Goal: Task Accomplishment & Management: Use online tool/utility

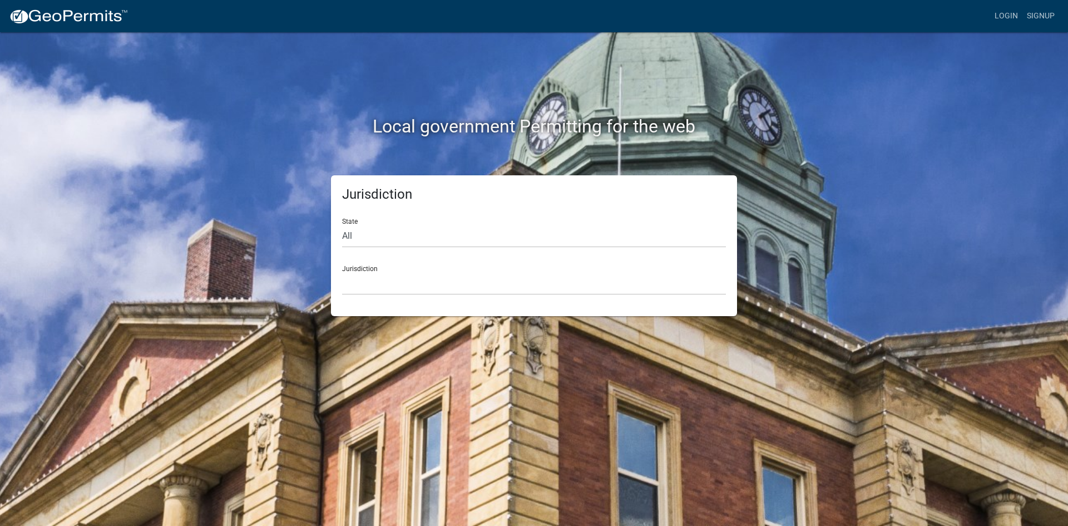
drag, startPoint x: 522, startPoint y: 249, endPoint x: 515, endPoint y: 250, distance: 7.9
click at [517, 250] on form "State All [US_STATE] [US_STATE] [US_STATE] [US_STATE] [US_STATE] [US_STATE] [US…" at bounding box center [534, 252] width 384 height 86
click at [459, 255] on form "State All [US_STATE] [US_STATE] [US_STATE] [US_STATE] [US_STATE] [US_STATE] [US…" at bounding box center [534, 252] width 384 height 86
click at [453, 250] on form "State All [US_STATE] [US_STATE] [US_STATE] [US_STATE] [US_STATE] [US_STATE] [US…" at bounding box center [534, 252] width 384 height 86
click at [453, 243] on select "All [US_STATE] [US_STATE] [US_STATE] [US_STATE] [US_STATE] [US_STATE] [US_STATE…" at bounding box center [534, 236] width 384 height 23
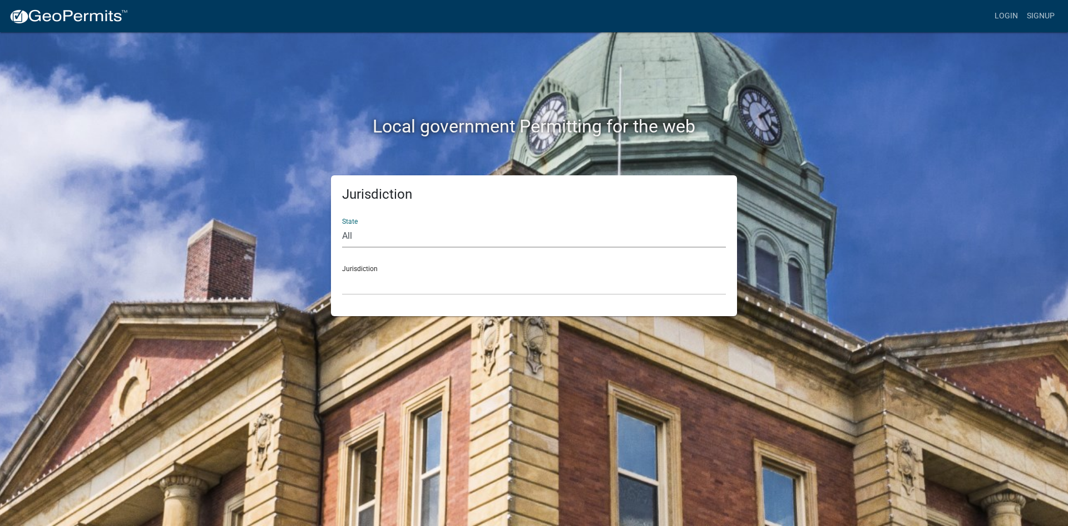
select select "[US_STATE]"
click at [342, 225] on select "All [US_STATE] [US_STATE] [US_STATE] [US_STATE] [US_STATE] [US_STATE] [US_STATE…" at bounding box center [534, 236] width 384 height 23
click at [381, 293] on select "[GEOGRAPHIC_DATA], [US_STATE][PERSON_NAME][GEOGRAPHIC_DATA], [US_STATE][PERSON_…" at bounding box center [534, 283] width 384 height 23
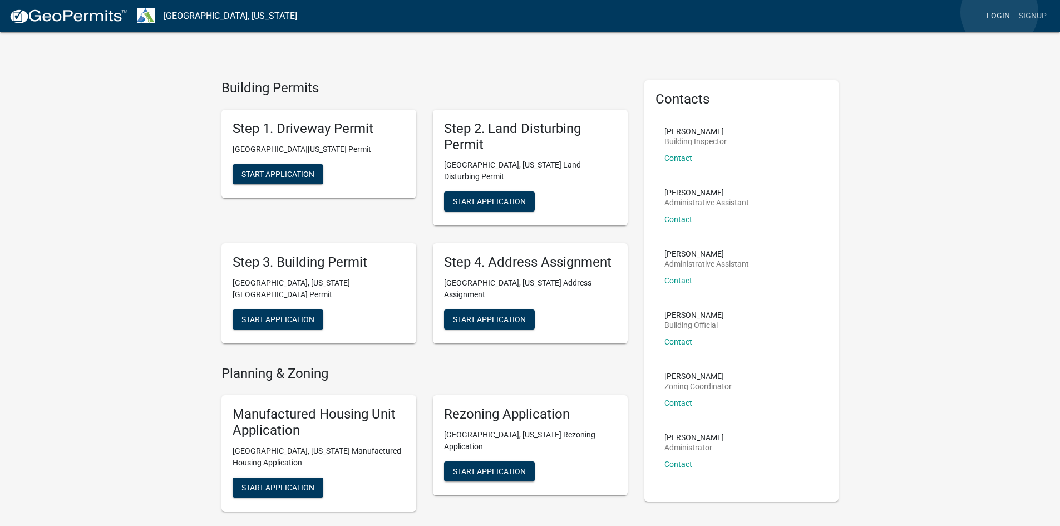
click at [998, 12] on link "Login" at bounding box center [998, 16] width 32 height 21
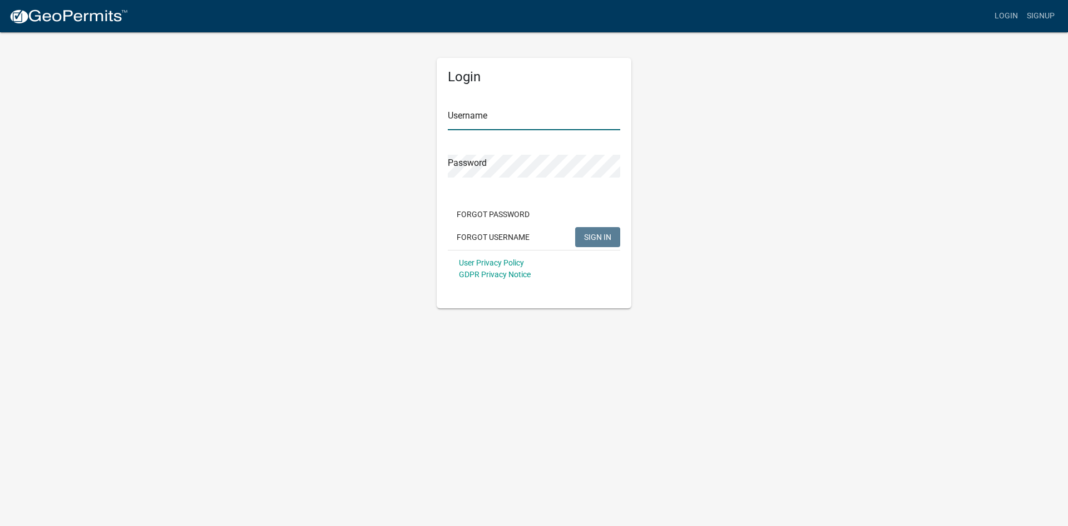
click at [487, 118] on input "Username" at bounding box center [534, 118] width 172 height 23
type input "jathrailkill"
click at [575, 227] on button "SIGN IN" at bounding box center [597, 237] width 45 height 20
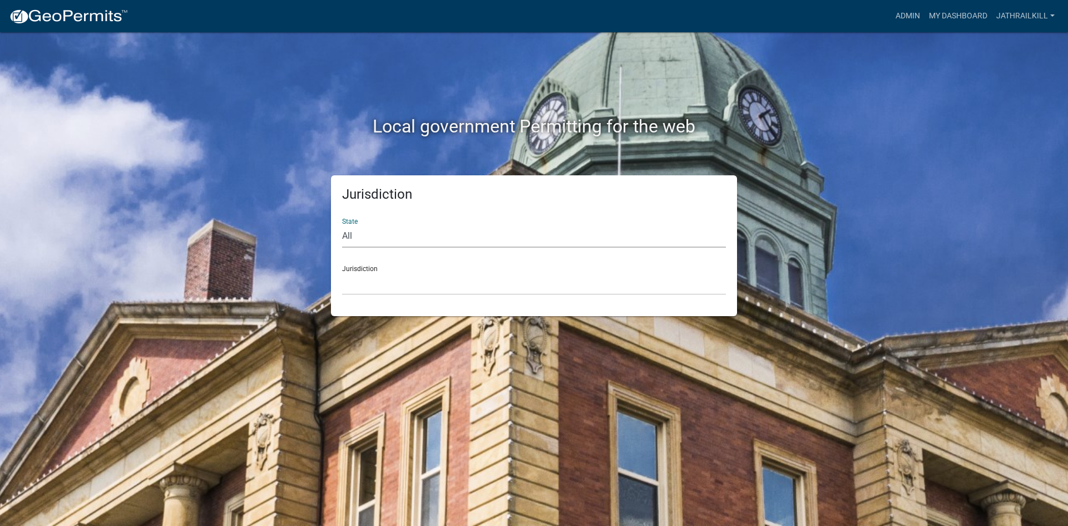
click at [452, 229] on select "All [US_STATE] [US_STATE] [US_STATE] [US_STATE] [US_STATE] [US_STATE] [US_STATE…" at bounding box center [534, 236] width 384 height 23
click at [895, 18] on link "Admin" at bounding box center [907, 16] width 33 height 21
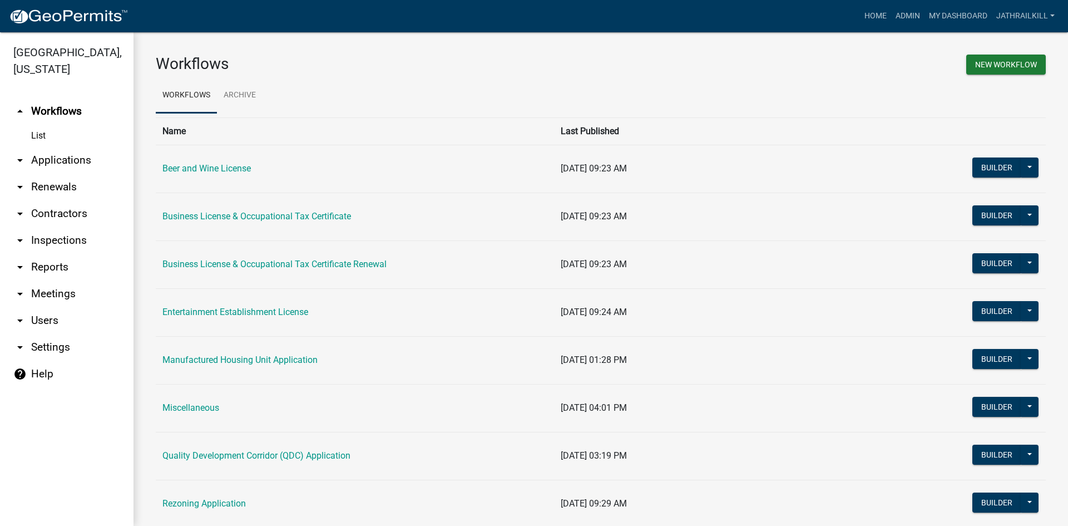
click at [104, 147] on link "arrow_drop_down Applications" at bounding box center [67, 160] width 134 height 27
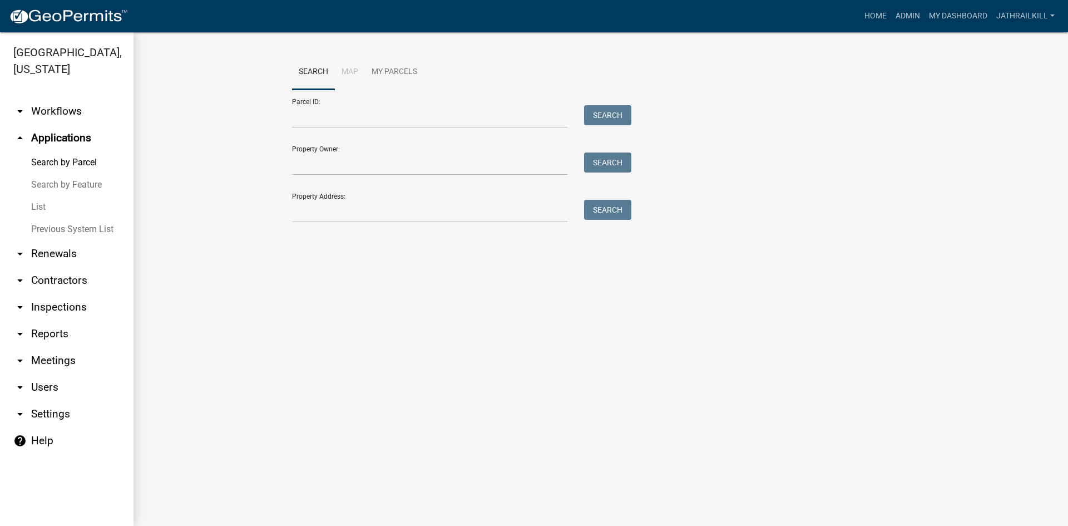
click at [307, 197] on div "Property Address: Search" at bounding box center [459, 203] width 334 height 38
click at [338, 203] on input "Property Address:" at bounding box center [429, 211] width 275 height 23
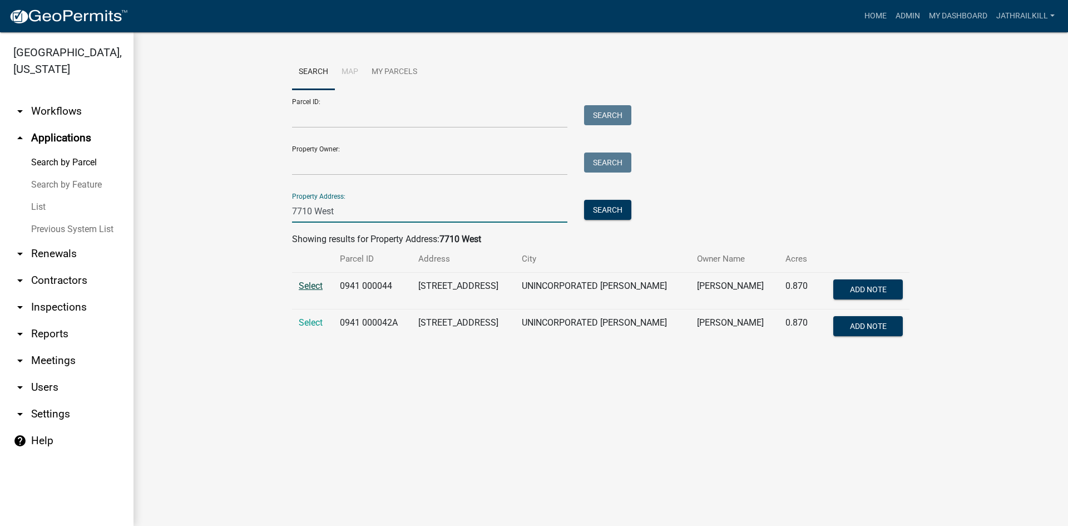
type input "7710 West"
click at [317, 285] on span "Select" at bounding box center [311, 285] width 24 height 11
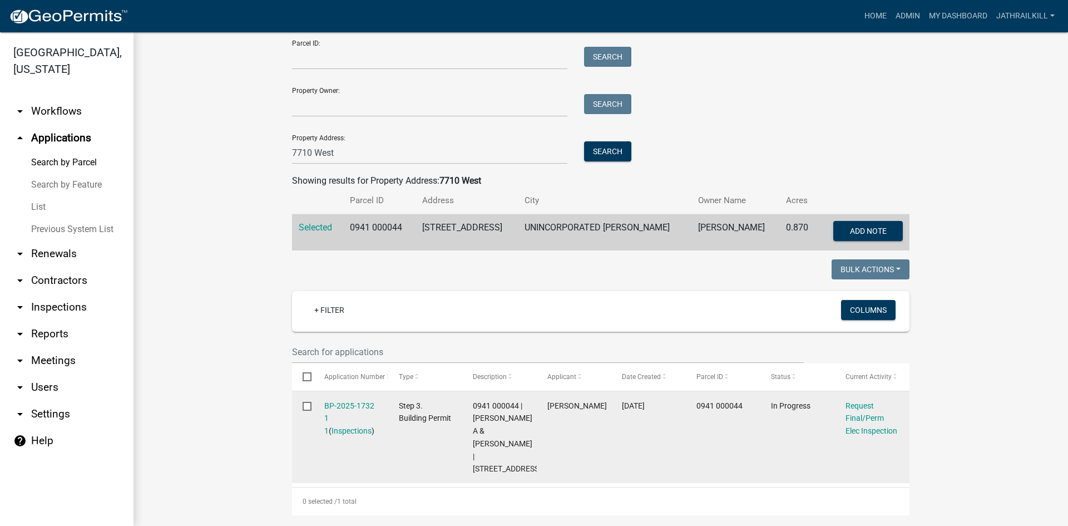
scroll to position [167, 0]
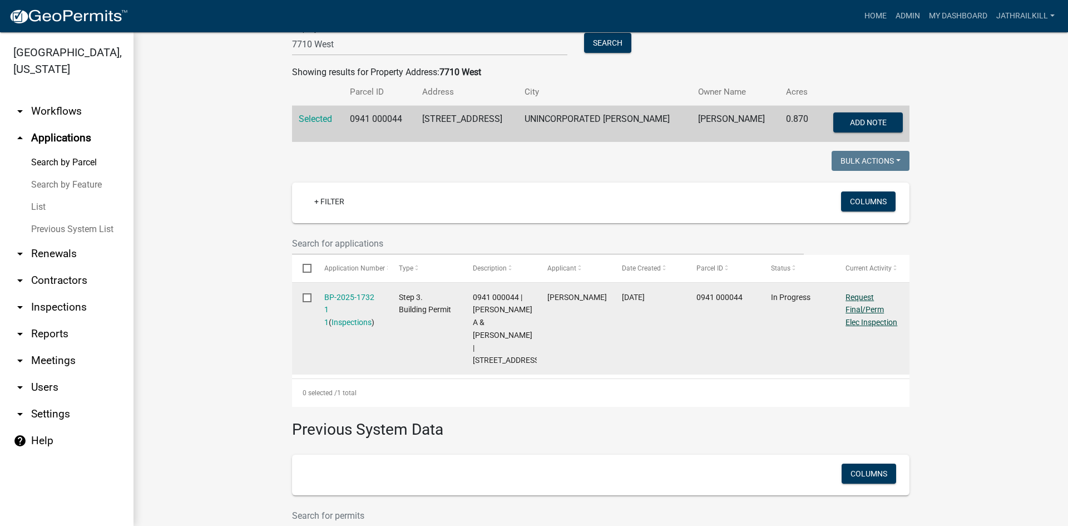
click at [858, 308] on link "Request Final/Perm Elec Inspection" at bounding box center [872, 310] width 52 height 34
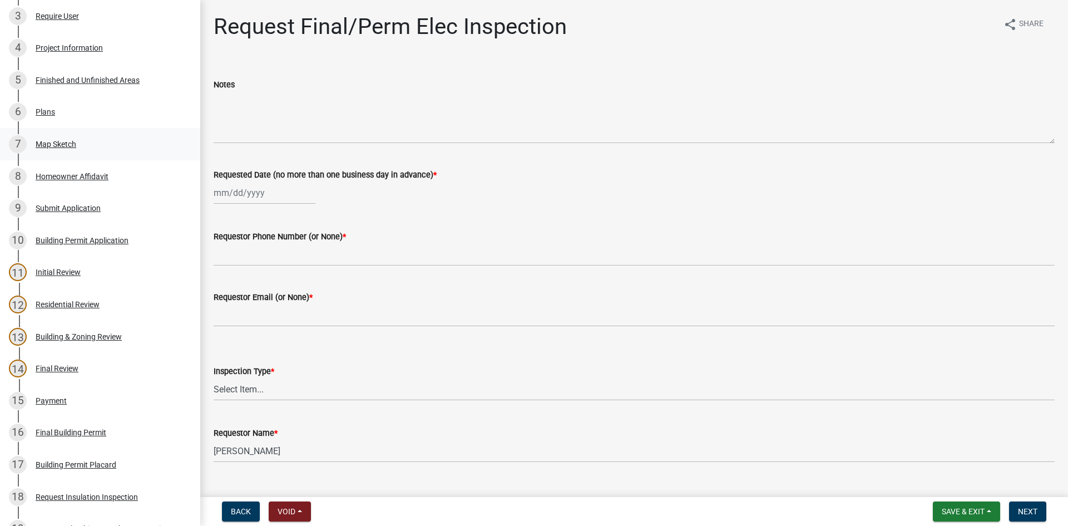
scroll to position [56, 0]
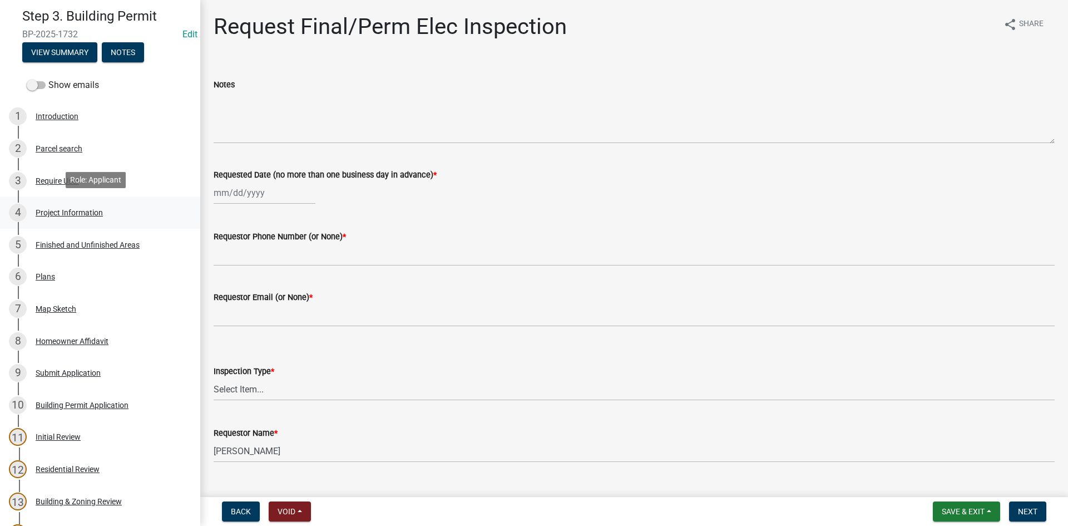
click at [52, 210] on div "Project Information" at bounding box center [69, 213] width 67 height 8
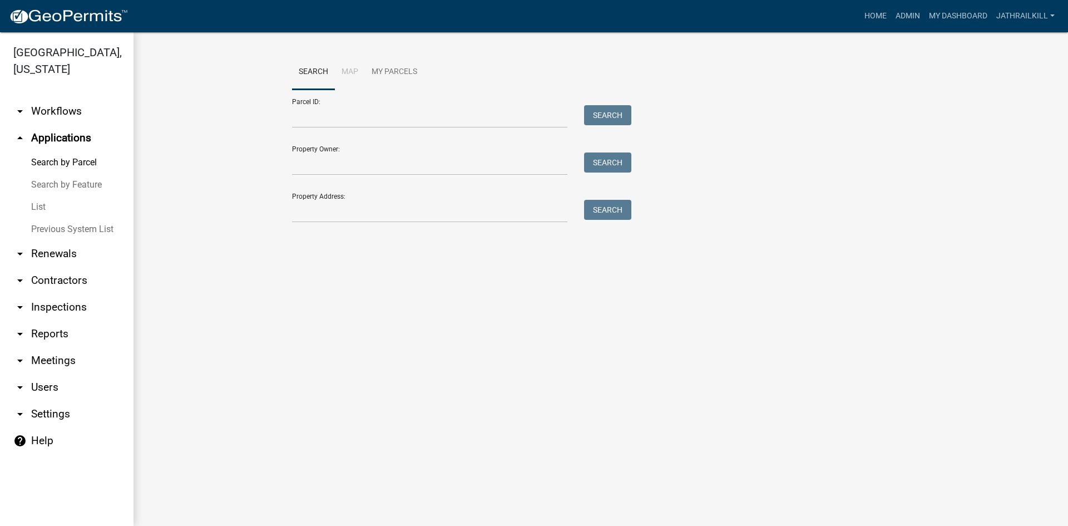
click at [50, 106] on link "arrow_drop_down Workflows" at bounding box center [67, 111] width 134 height 27
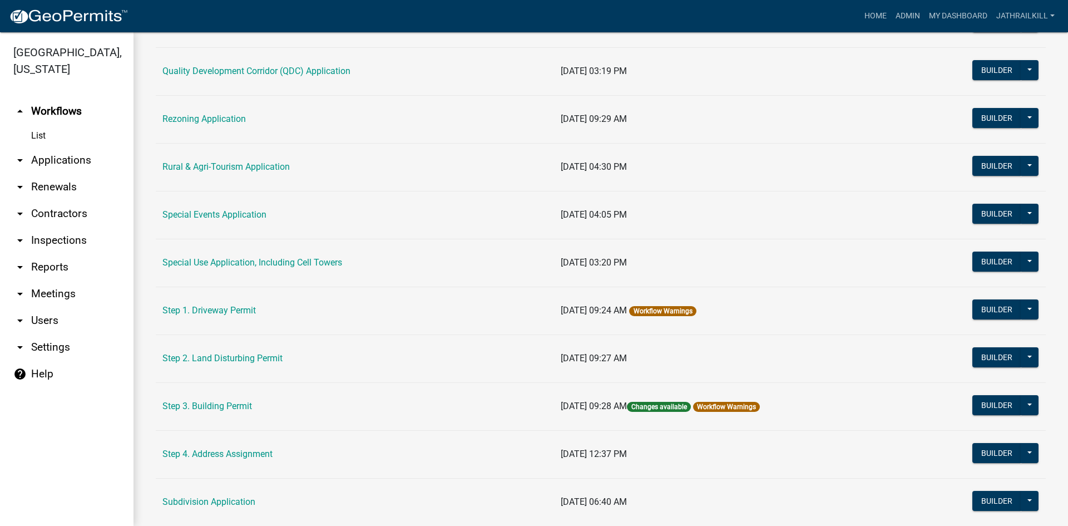
scroll to position [511, 0]
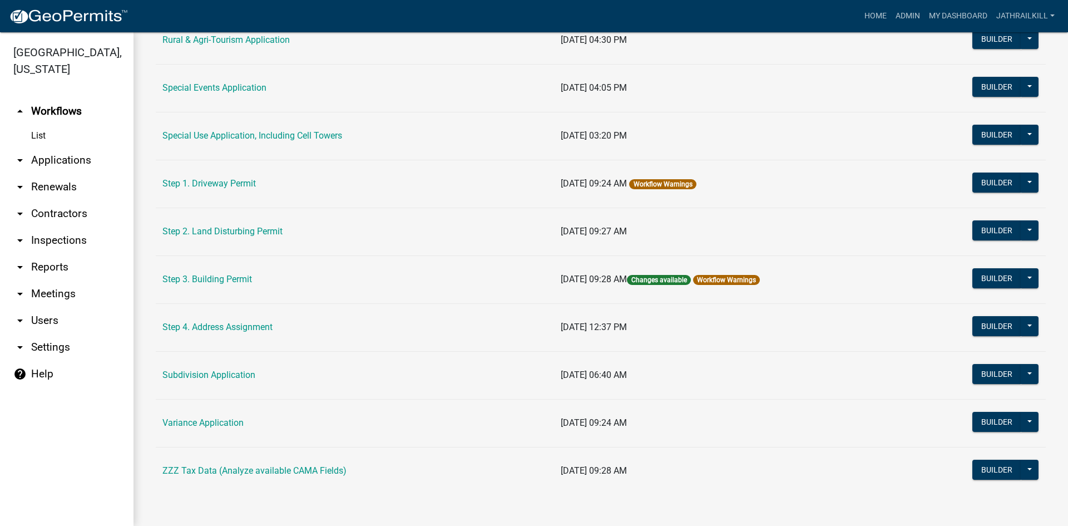
click at [220, 270] on td "Step 3. Building Permit" at bounding box center [355, 279] width 398 height 48
click at [218, 278] on link "Step 3. Building Permit" at bounding box center [207, 279] width 90 height 11
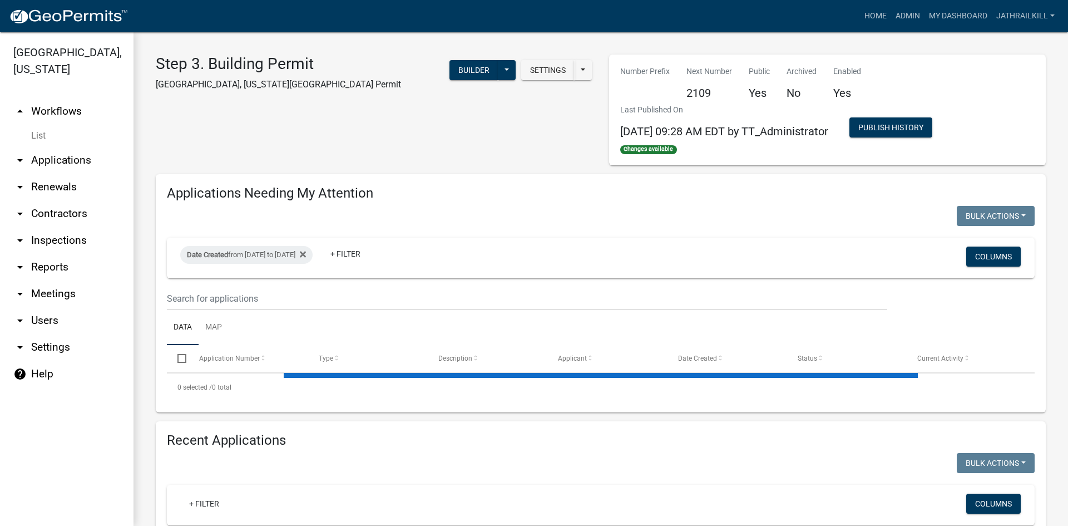
select select "2: 50"
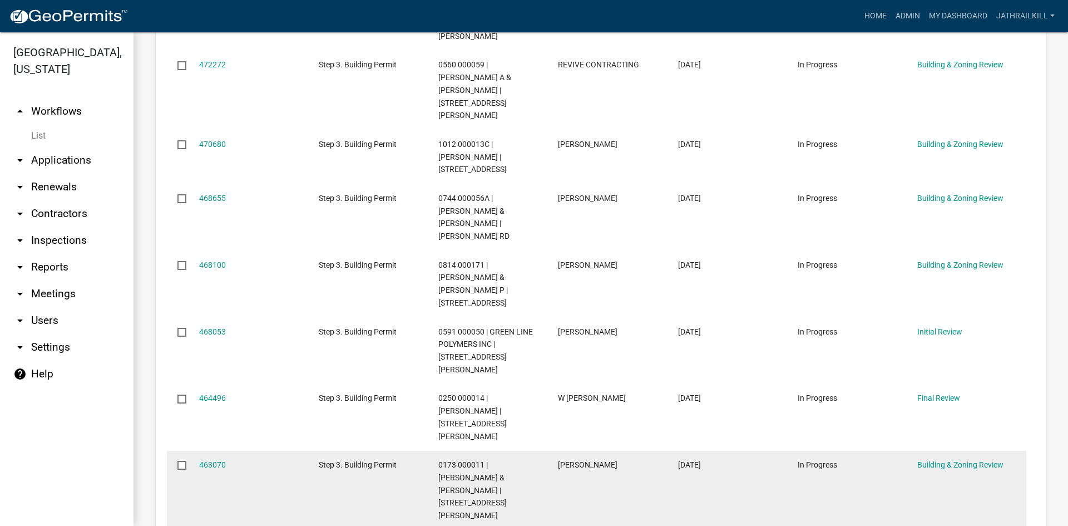
scroll to position [1001, 0]
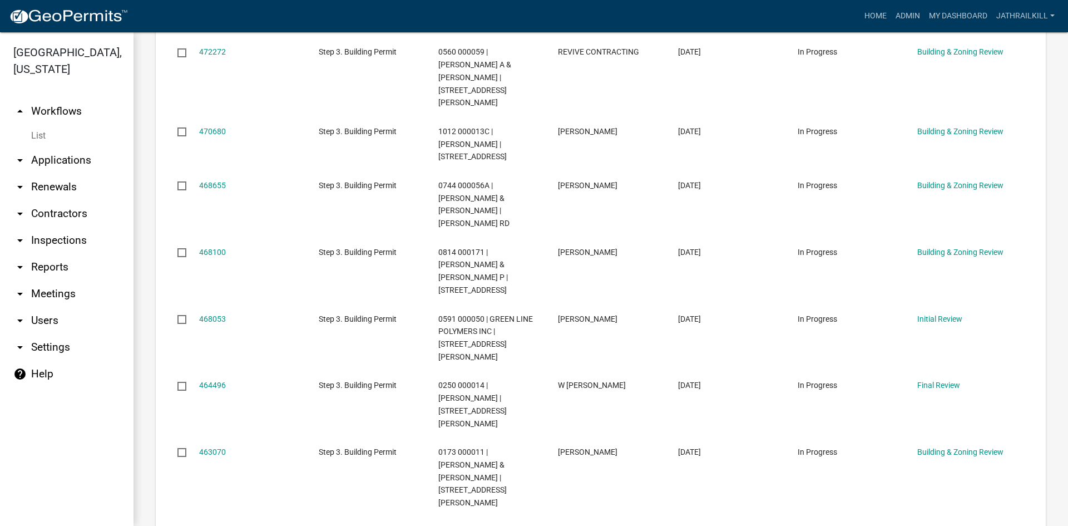
click at [68, 101] on link "arrow_drop_up Workflows" at bounding box center [67, 111] width 134 height 27
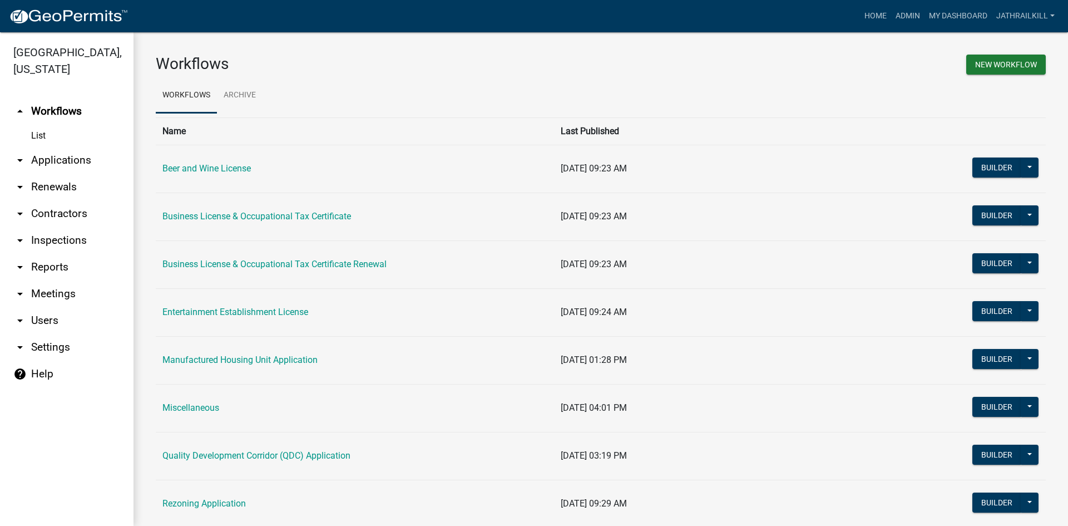
click at [224, 208] on td "Business License & Occupational Tax Certificate" at bounding box center [355, 216] width 398 height 48
click at [226, 212] on link "Business License & Occupational Tax Certificate" at bounding box center [256, 216] width 189 height 11
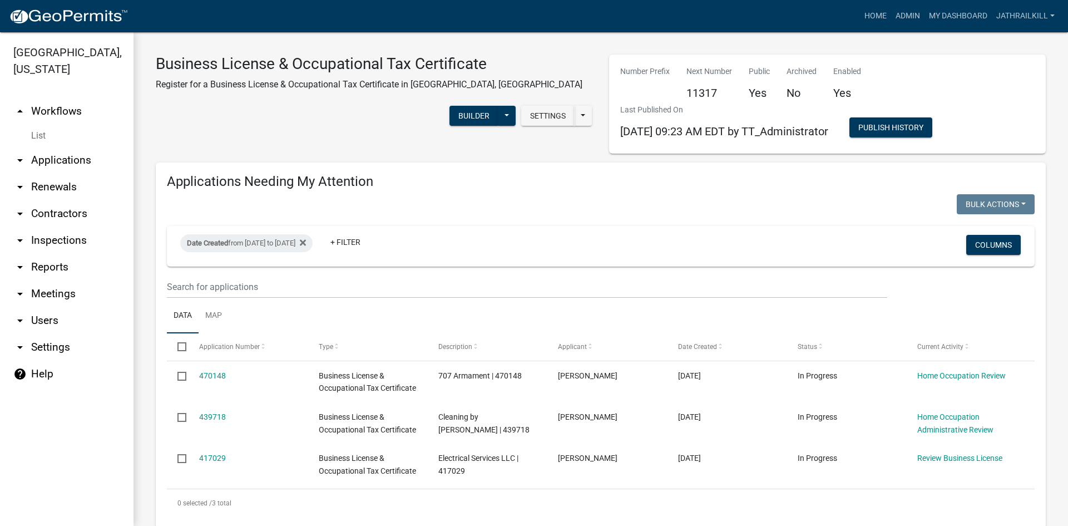
click at [58, 98] on link "arrow_drop_up Workflows" at bounding box center [67, 111] width 134 height 27
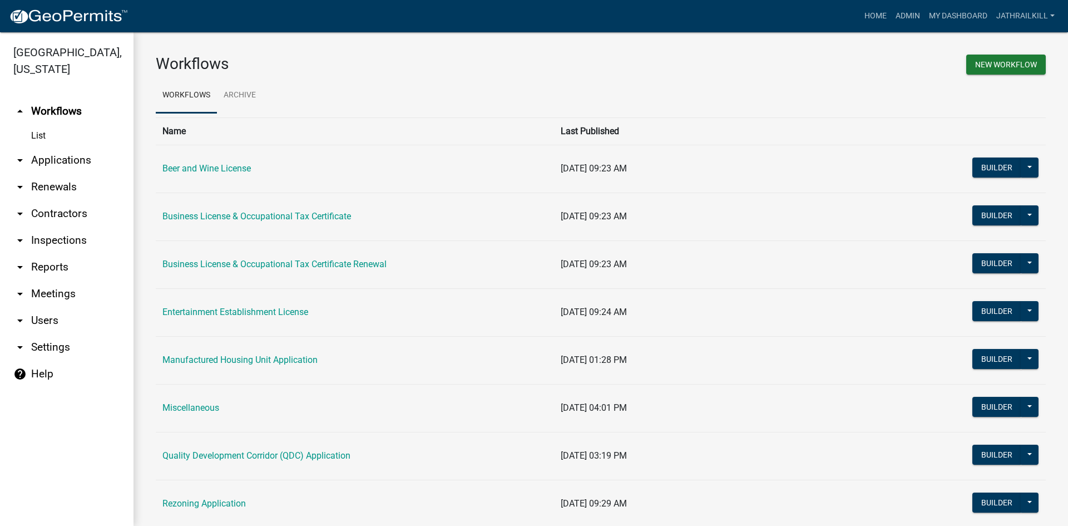
click at [662, 52] on div "Workflows New Workflow Workflows Archive Name Last Published Beer and Wine Lice…" at bounding box center [601, 534] width 935 height 1005
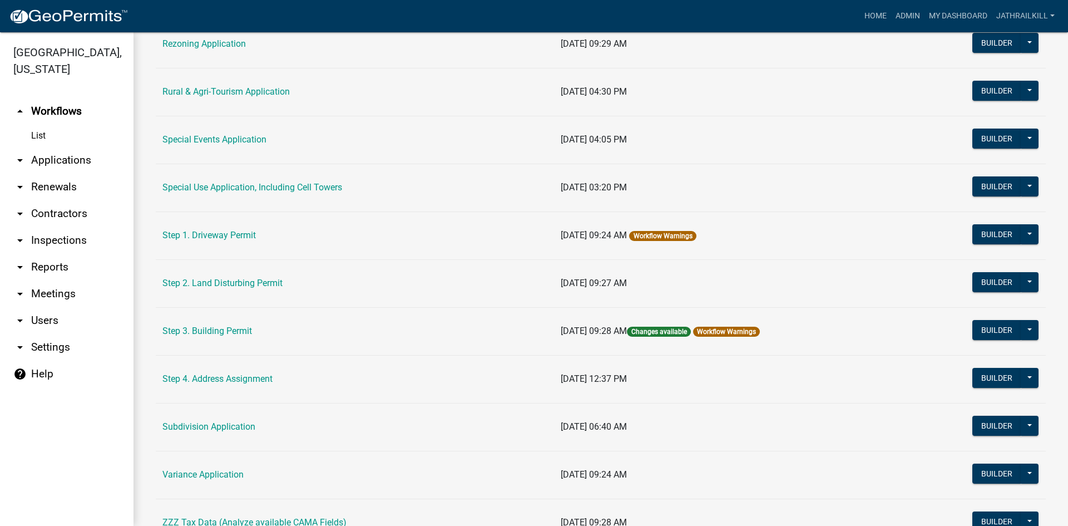
scroll to position [511, 0]
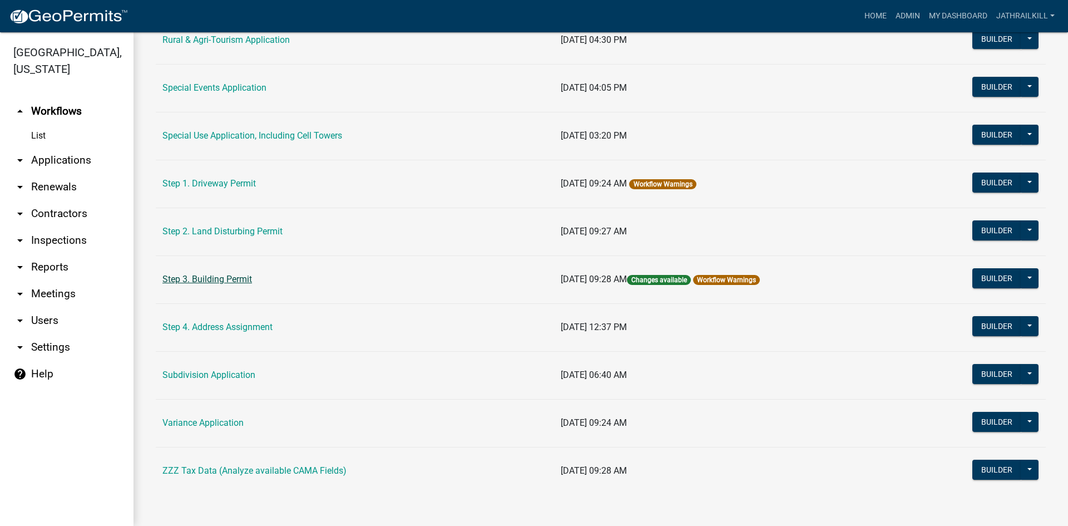
click at [219, 285] on td "Step 3. Building Permit" at bounding box center [355, 279] width 398 height 48
click at [220, 282] on link "Step 3. Building Permit" at bounding box center [207, 279] width 90 height 11
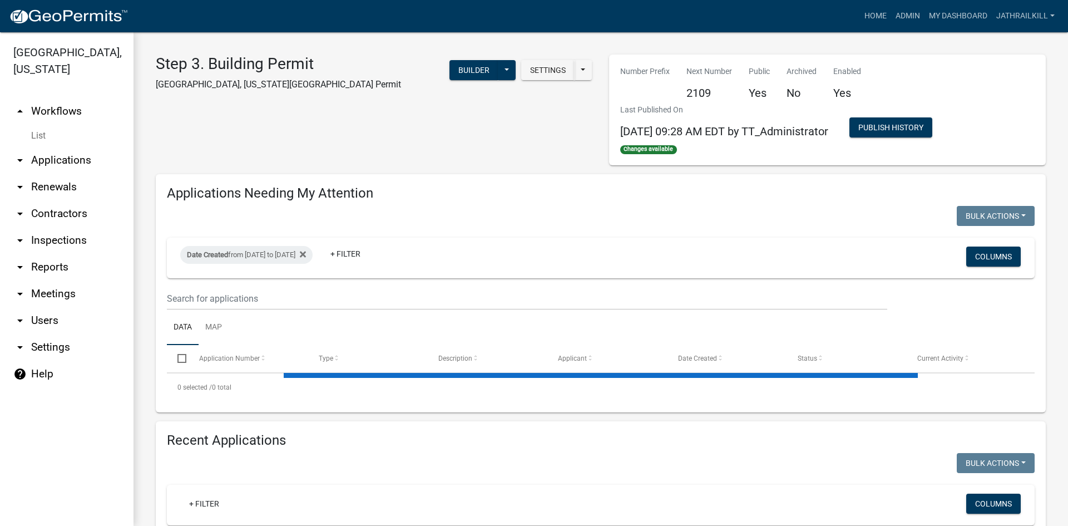
select select "2: 50"
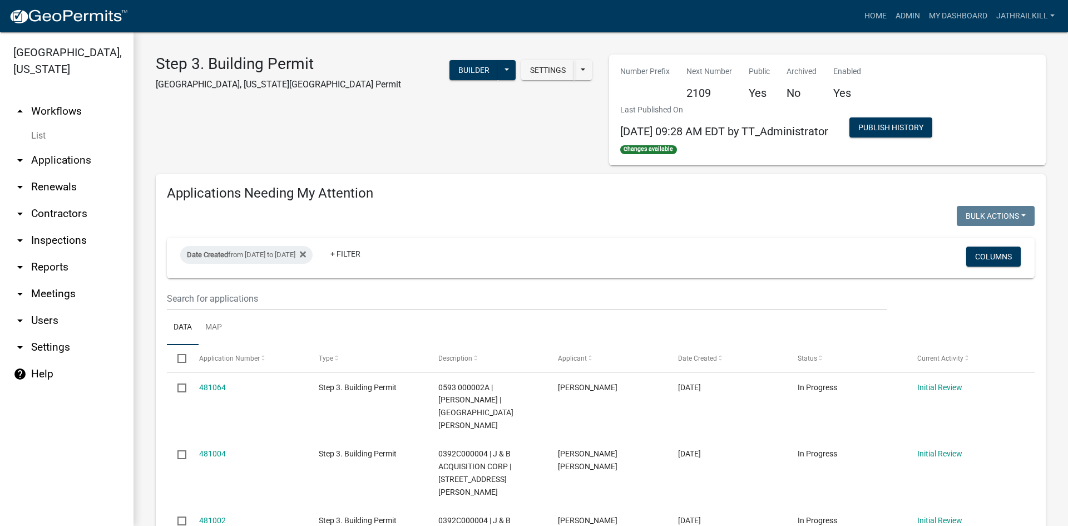
click at [54, 147] on link "arrow_drop_down Applications" at bounding box center [67, 160] width 134 height 27
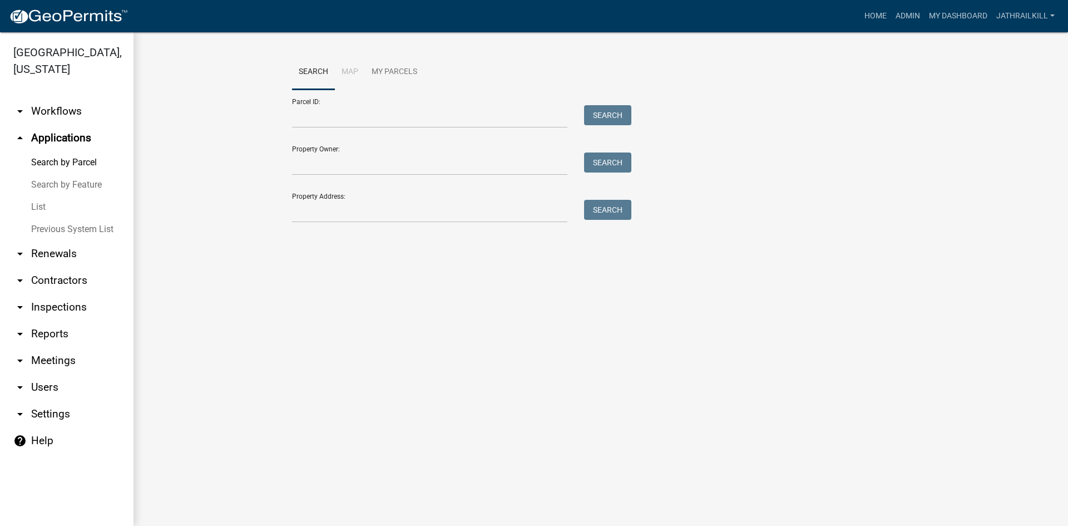
click at [58, 98] on link "arrow_drop_down Workflows" at bounding box center [67, 111] width 134 height 27
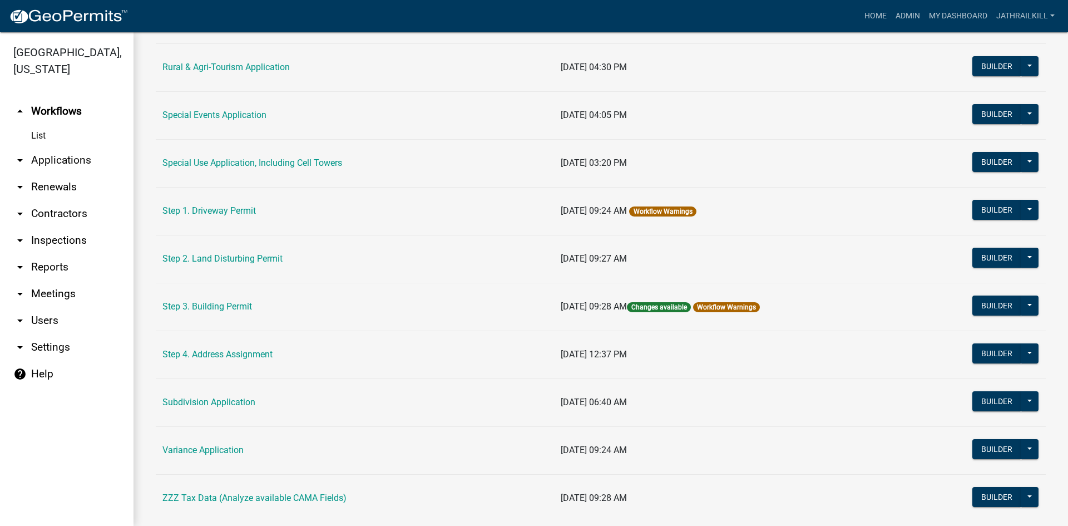
scroll to position [511, 0]
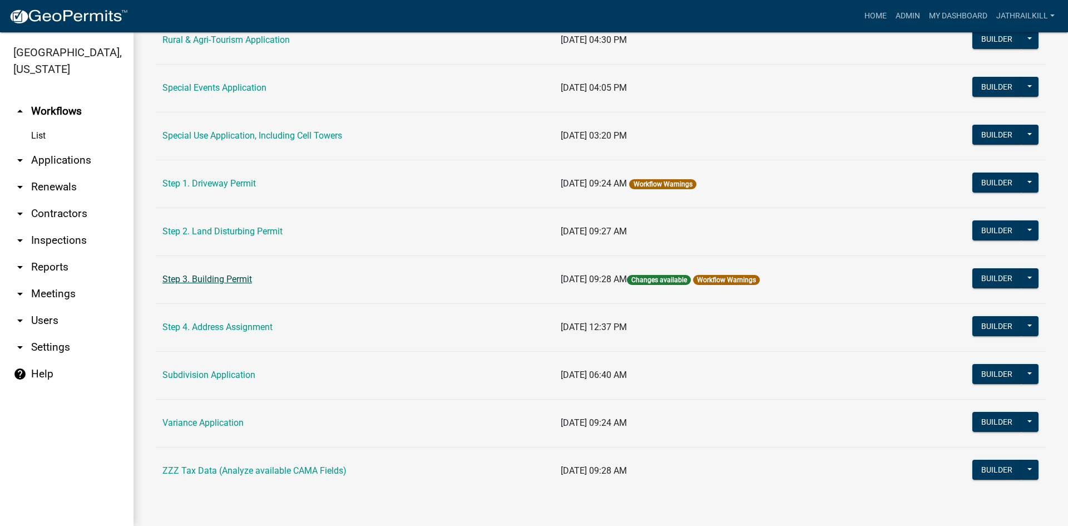
click at [225, 274] on link "Step 3. Building Permit" at bounding box center [207, 279] width 90 height 11
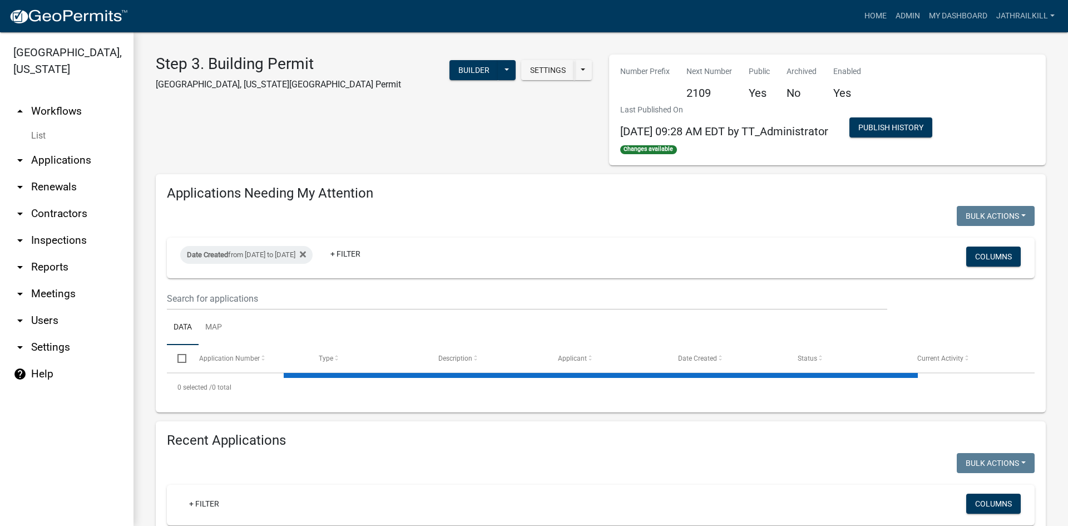
select select "2: 50"
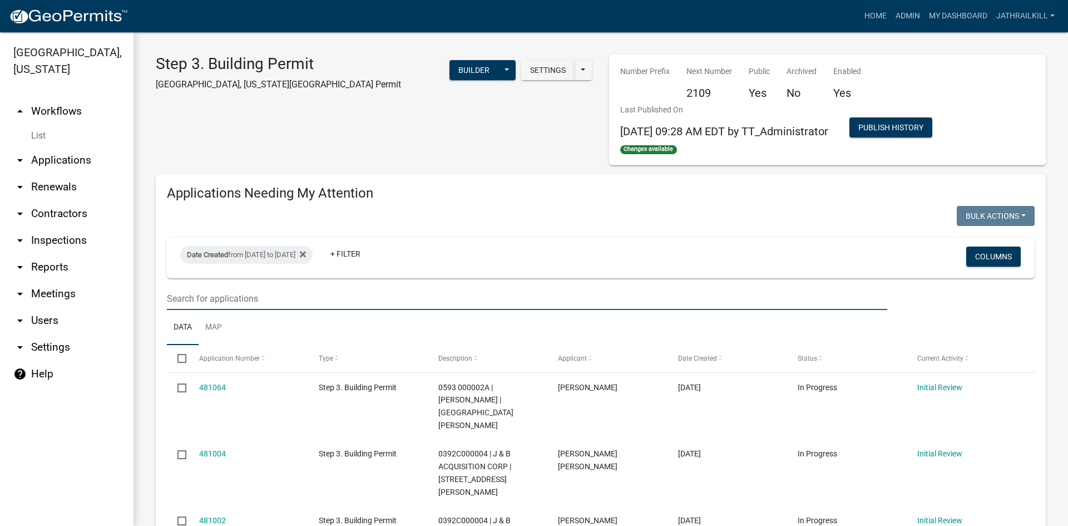
drag, startPoint x: 412, startPoint y: 304, endPoint x: 423, endPoint y: 299, distance: 12.0
click at [412, 304] on input "text" at bounding box center [527, 298] width 720 height 23
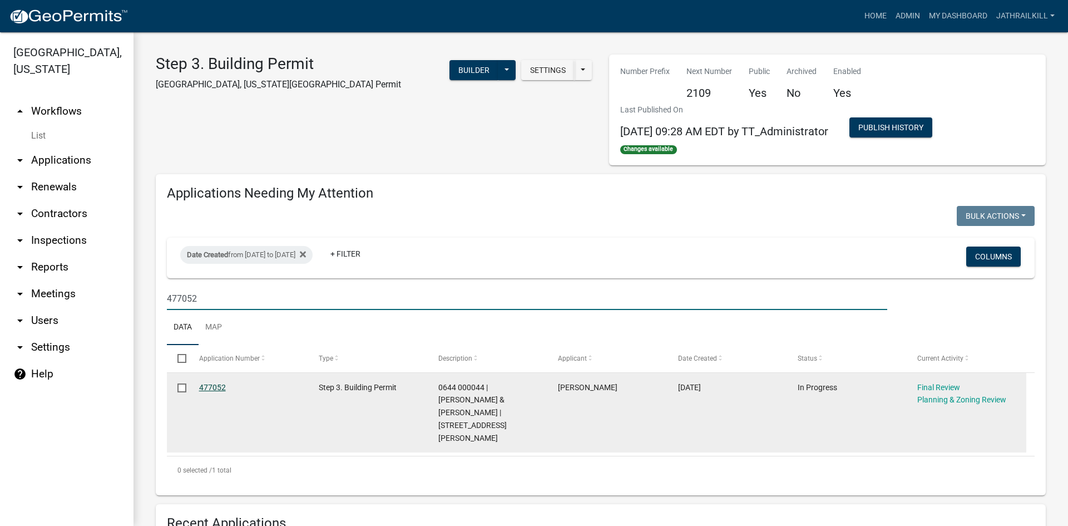
type input "477052"
click at [211, 383] on link "477052" at bounding box center [212, 387] width 27 height 9
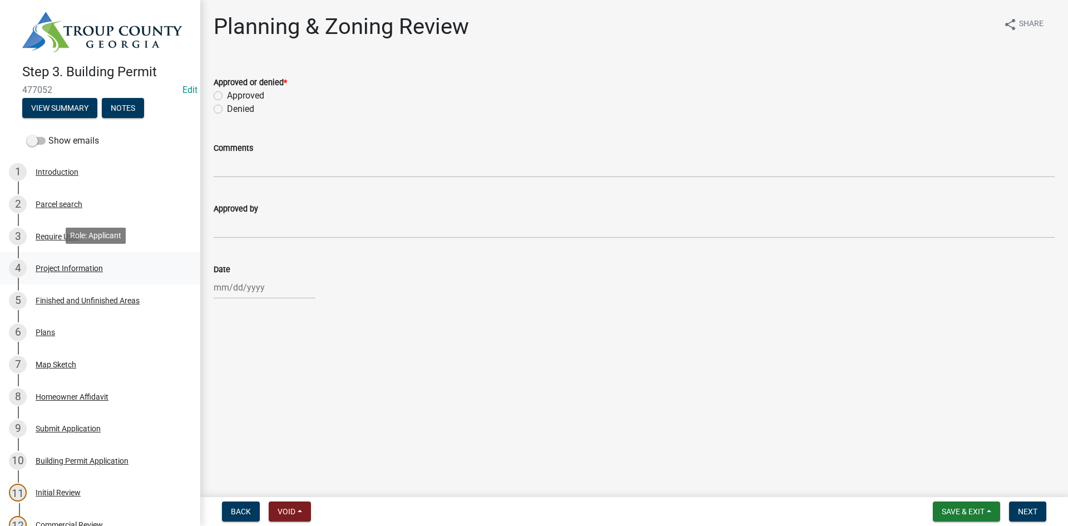
click at [92, 266] on div "Project Information" at bounding box center [69, 268] width 67 height 8
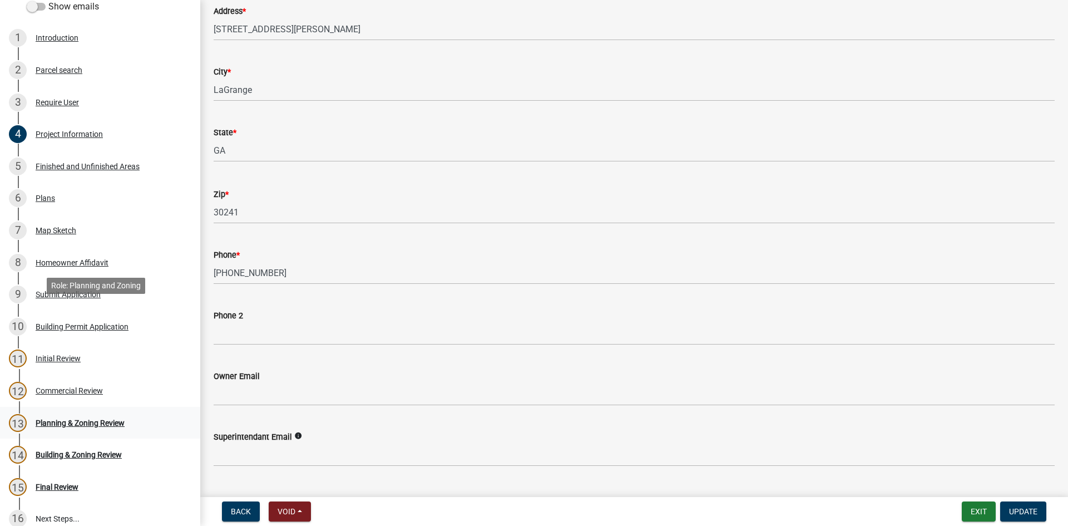
scroll to position [219, 0]
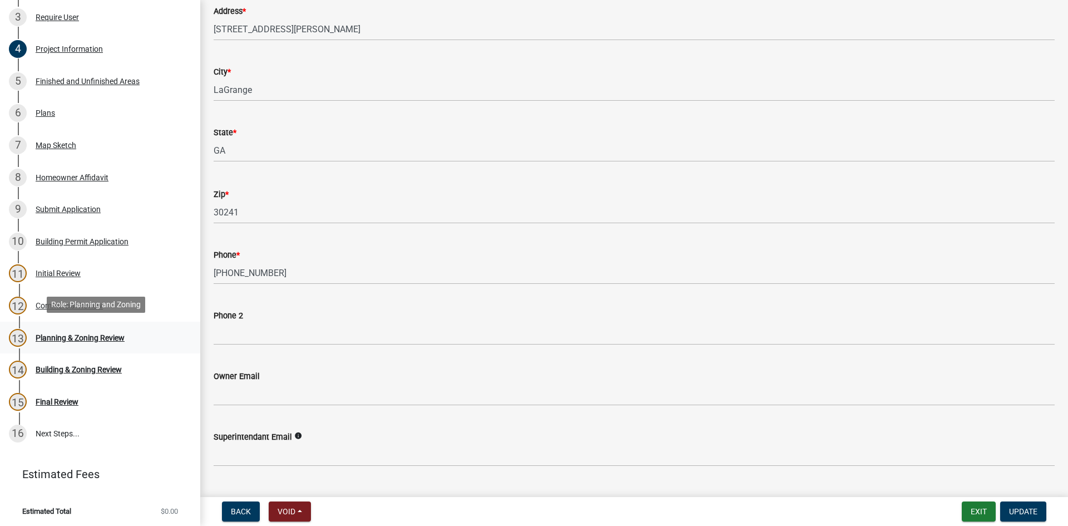
click at [110, 334] on div "Planning & Zoning Review" at bounding box center [80, 338] width 89 height 8
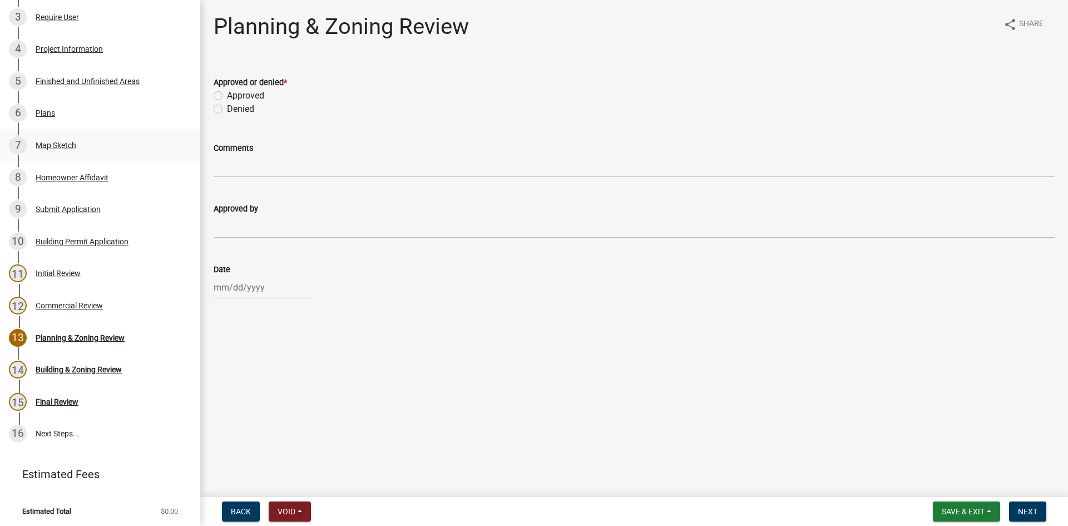
click at [71, 150] on div "7 Map Sketch" at bounding box center [96, 145] width 174 height 18
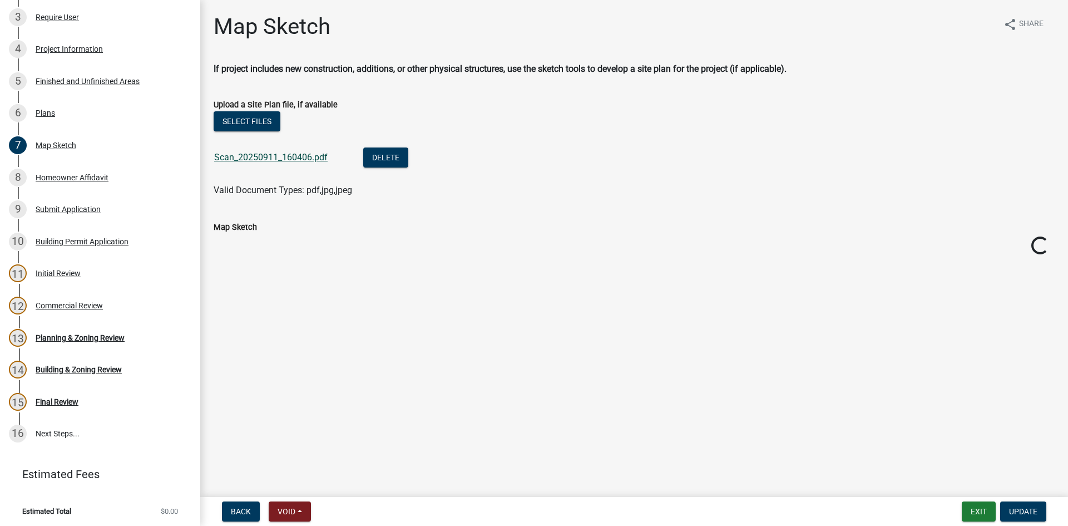
click at [299, 160] on link "Scan_20250911_160406.pdf" at bounding box center [270, 157] width 113 height 11
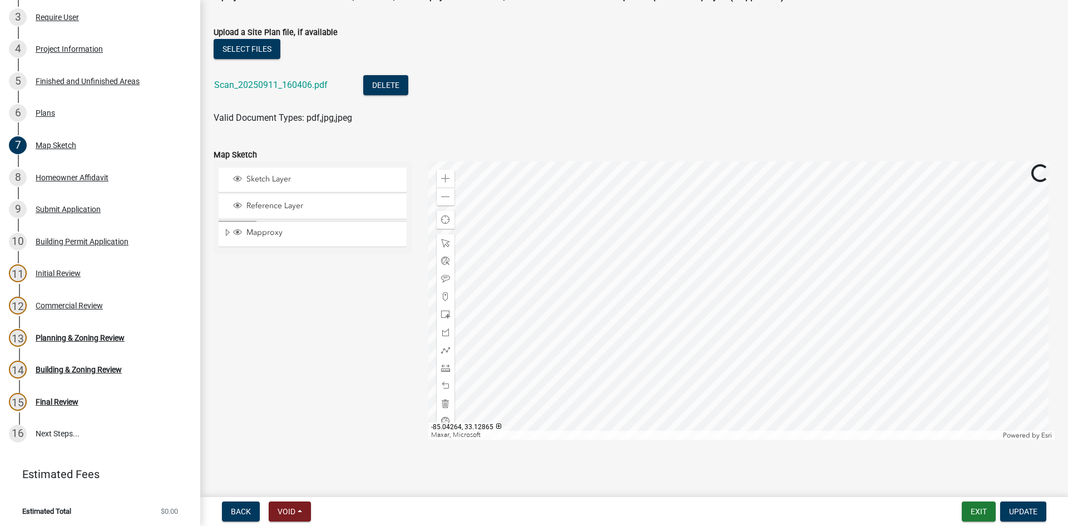
scroll to position [73, 0]
click at [978, 506] on button "Exit" at bounding box center [979, 511] width 34 height 20
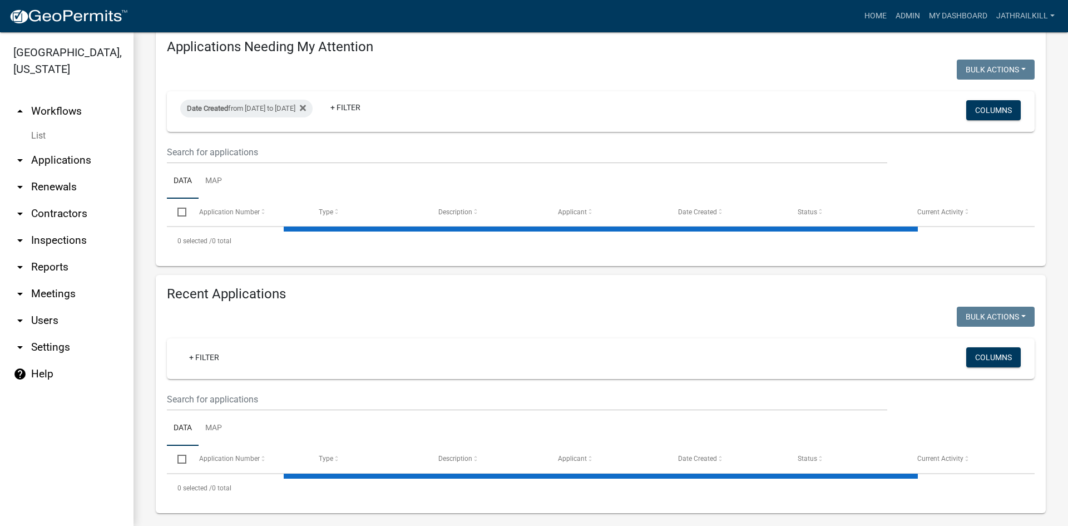
select select "2: 50"
